Goal: Navigation & Orientation: Find specific page/section

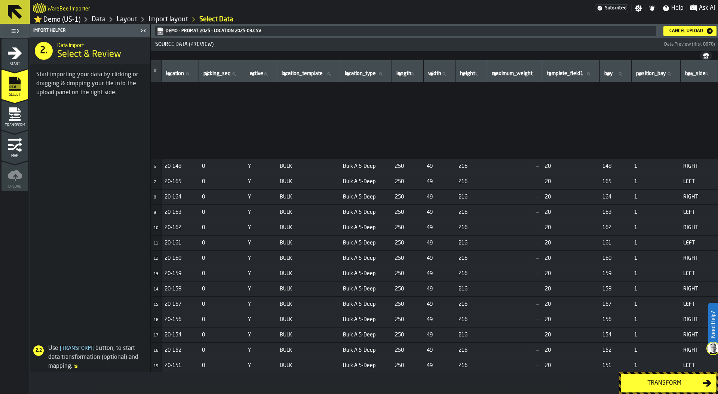
scroll to position [122, 0]
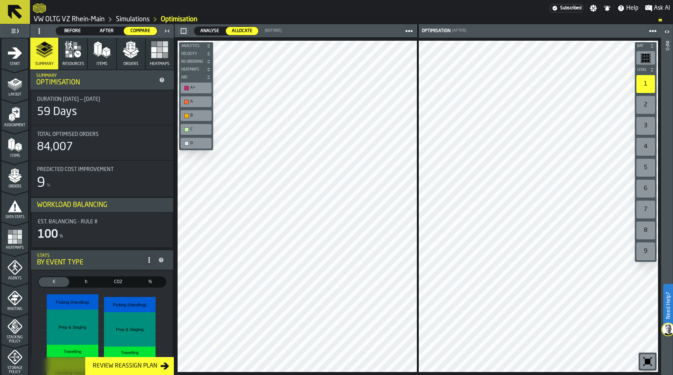
click at [386, 9] on div at bounding box center [291, 7] width 517 height 13
